Goal: Task Accomplishment & Management: Use online tool/utility

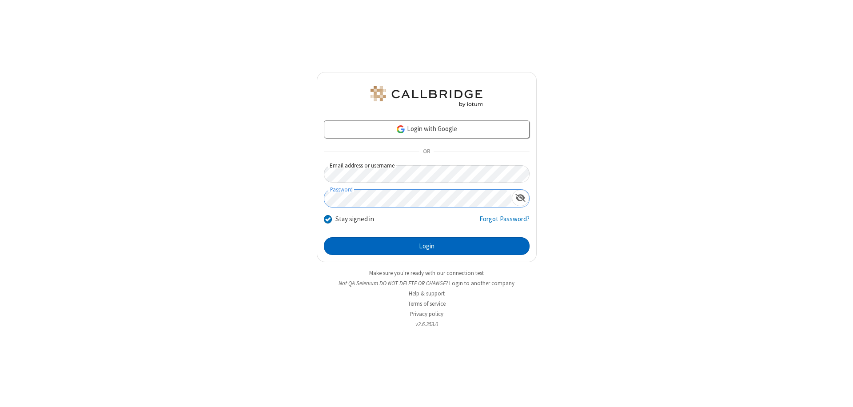
click at [426, 246] on button "Login" at bounding box center [427, 246] width 206 height 18
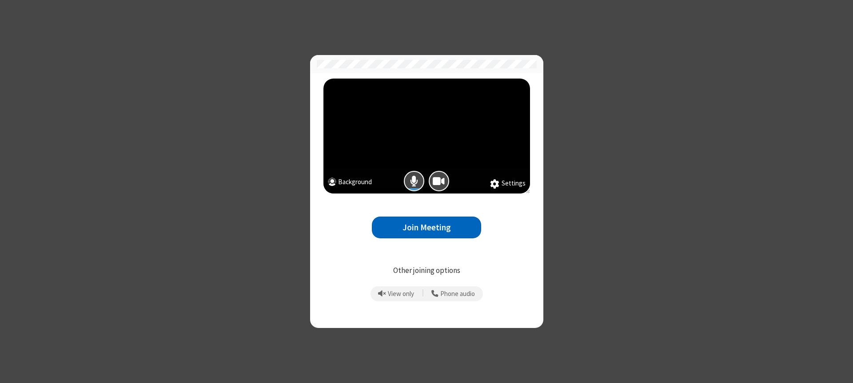
click at [426, 227] on button "Join Meeting" at bounding box center [426, 228] width 109 height 22
